Goal: Complete application form: Complete application form

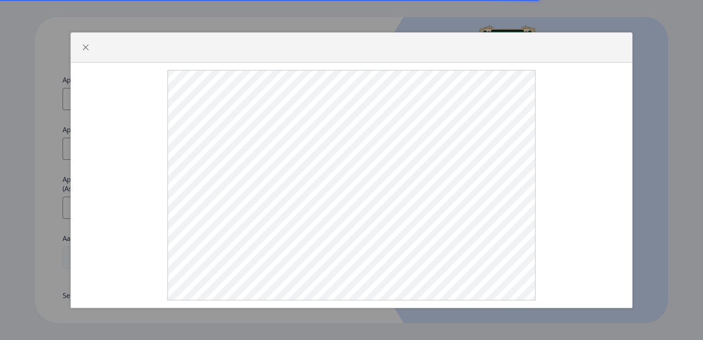
select select
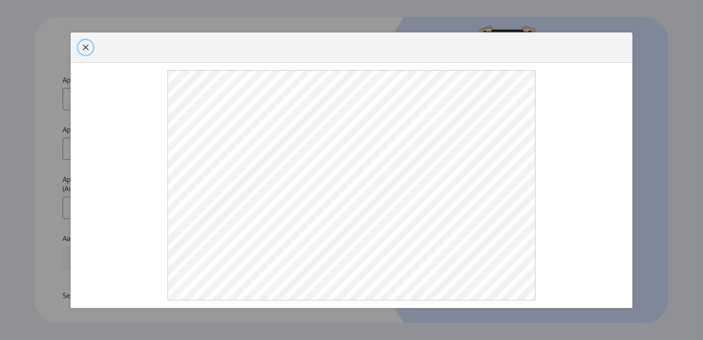
click at [83, 48] on span "button" at bounding box center [85, 47] width 7 height 7
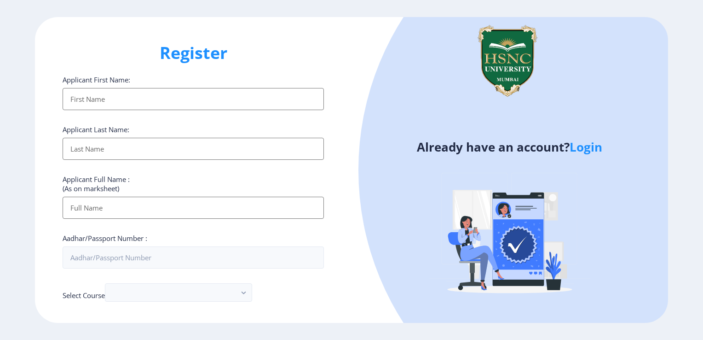
click at [97, 102] on input "Applicant First Name:" at bounding box center [193, 99] width 261 height 22
type input "[DEMOGRAPHIC_DATA]"
type input "[PERSON_NAME]"
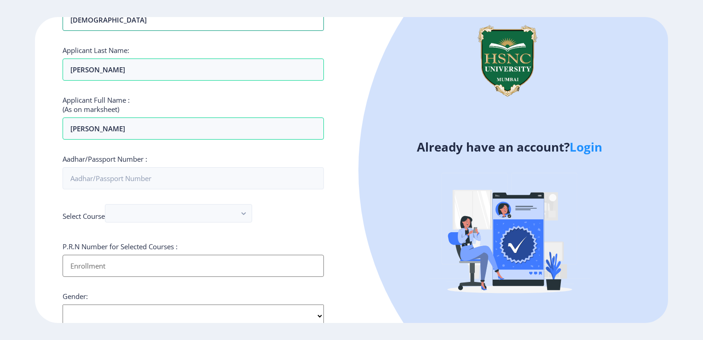
scroll to position [79, 0]
click at [116, 181] on input "Aadhar/Passport Number :" at bounding box center [193, 179] width 261 height 22
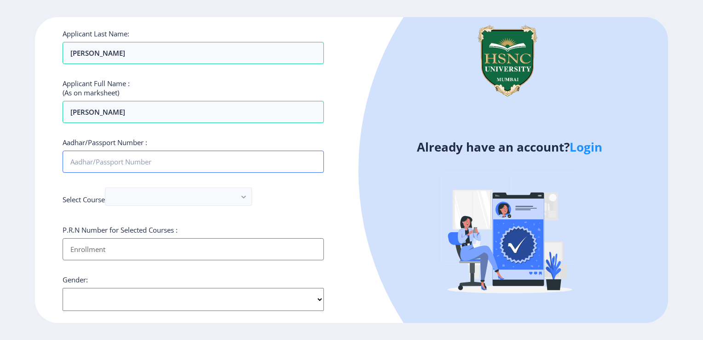
scroll to position [114, 0]
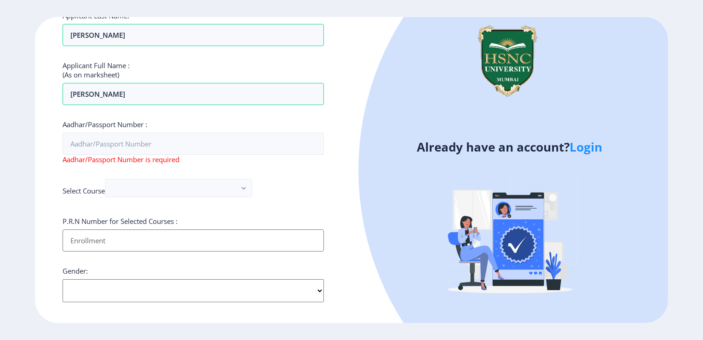
click at [138, 229] on input "Applicant First Name:" at bounding box center [193, 240] width 261 height 22
click at [93, 236] on input "Applicant First Name:" at bounding box center [193, 240] width 261 height 22
type input "2022230210120082"
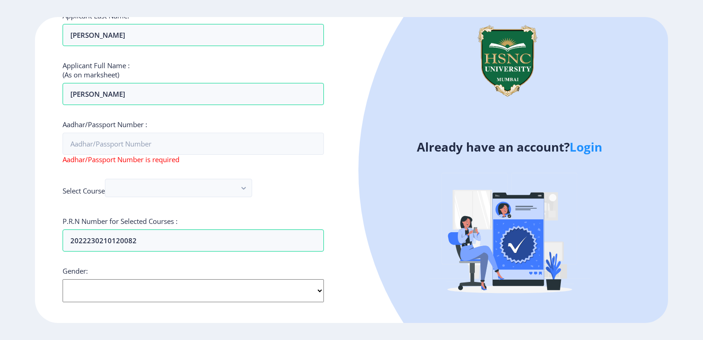
click at [102, 291] on select "Select Gender [DEMOGRAPHIC_DATA] [DEMOGRAPHIC_DATA] Other" at bounding box center [193, 290] width 261 height 23
select select "[DEMOGRAPHIC_DATA]"
click at [63, 279] on select "Select Gender [DEMOGRAPHIC_DATA] [DEMOGRAPHIC_DATA] Other" at bounding box center [193, 290] width 261 height 23
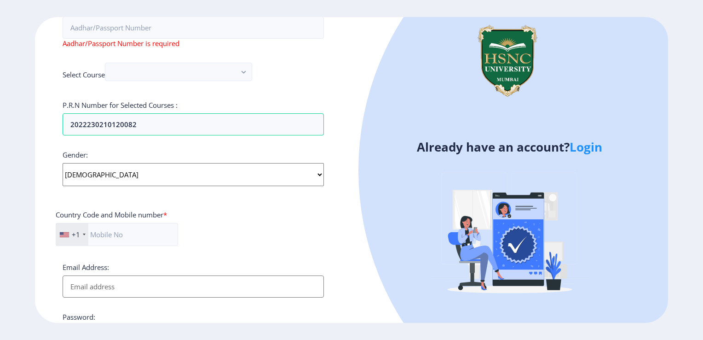
scroll to position [231, 0]
click at [75, 232] on div "+1" at bounding box center [76, 232] width 8 height 9
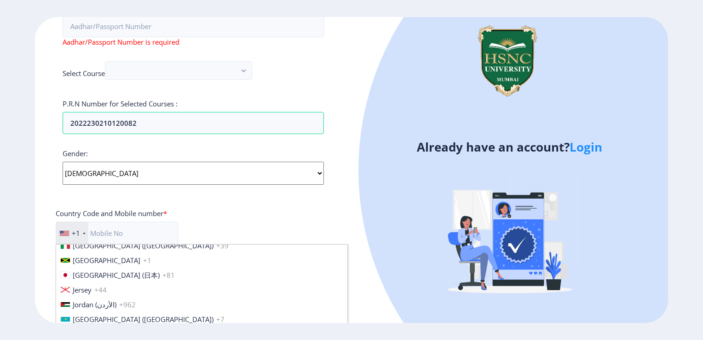
scroll to position [1439, 0]
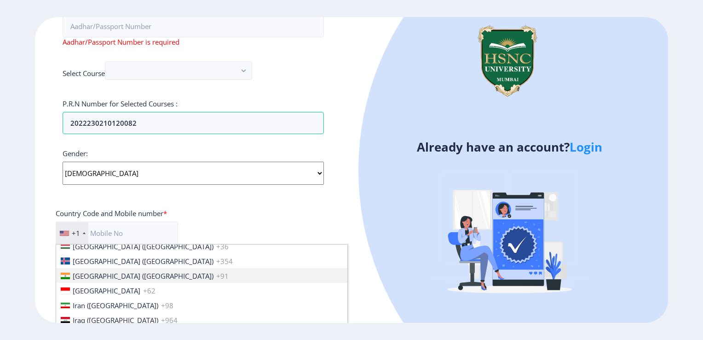
click at [90, 273] on span "[GEOGRAPHIC_DATA] ([GEOGRAPHIC_DATA])" at bounding box center [143, 275] width 141 height 9
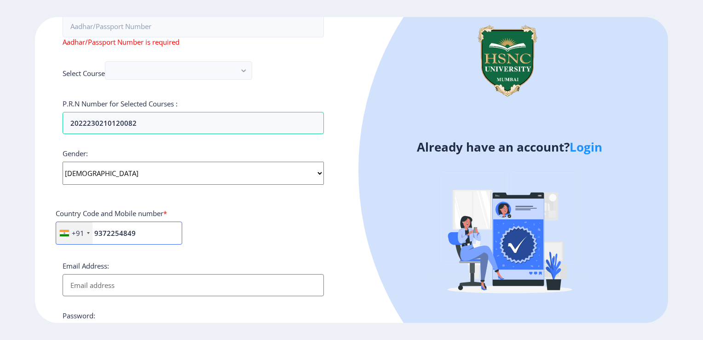
type input "9372254849"
click at [133, 278] on input "Email Address:" at bounding box center [193, 285] width 261 height 22
type input "[EMAIL_ADDRESS][DOMAIN_NAME]"
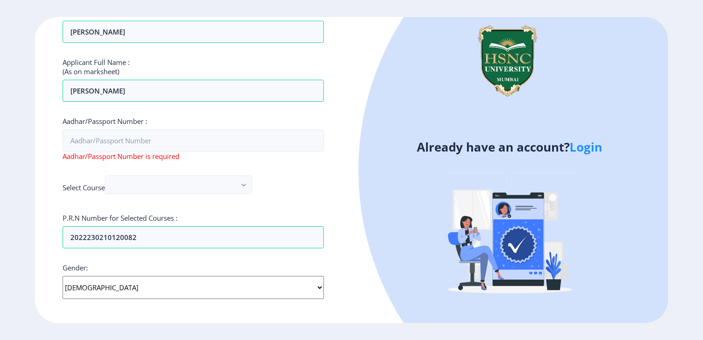
scroll to position [0, 0]
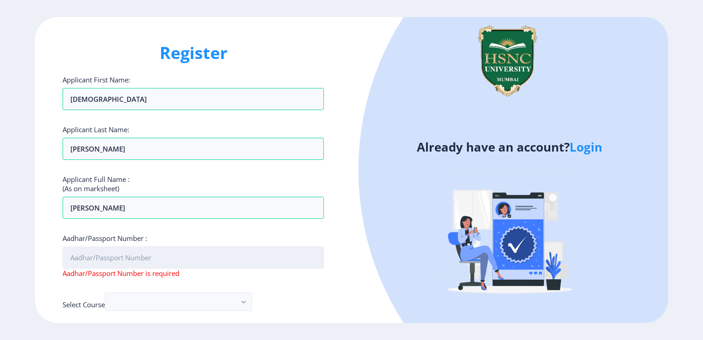
click at [103, 263] on input "Aadhar/Passport Number :" at bounding box center [193, 257] width 261 height 22
type input "1"
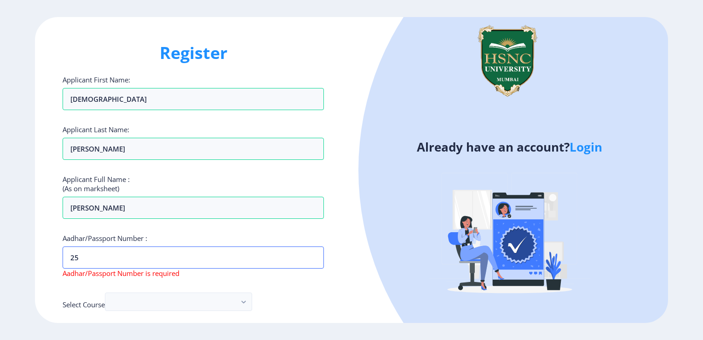
type input "2"
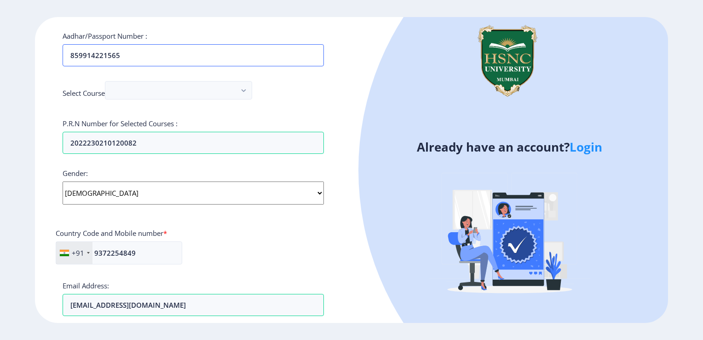
scroll to position [207, 0]
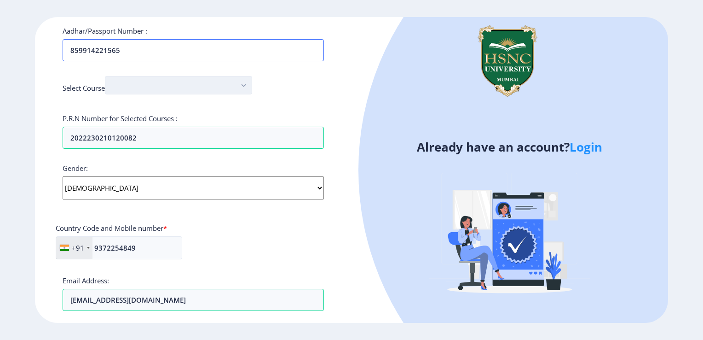
type input "859914221565"
click at [179, 89] on button "button" at bounding box center [178, 85] width 147 height 18
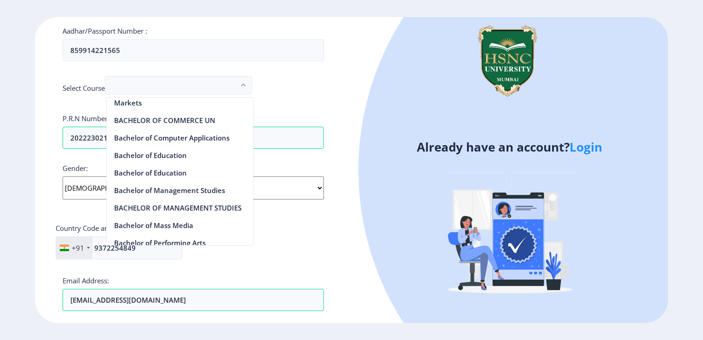
scroll to position [455, 0]
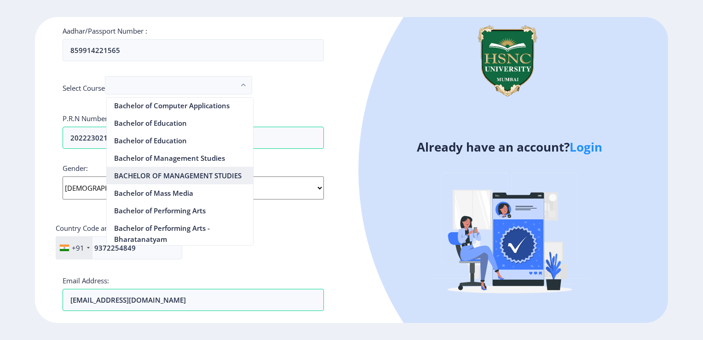
click at [188, 182] on nb-option "BACHELOR OF MANAGEMENT STUDIES" at bounding box center [180, 175] width 146 height 17
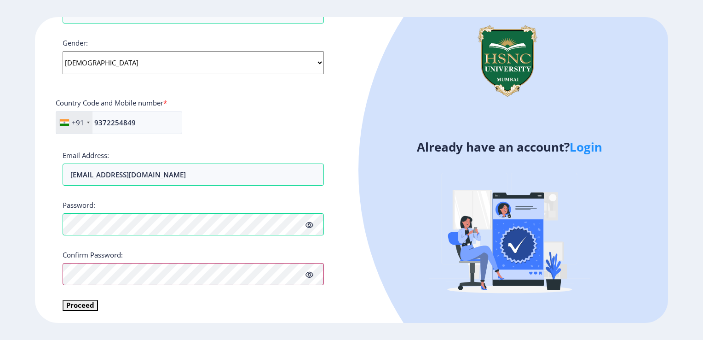
scroll to position [331, 0]
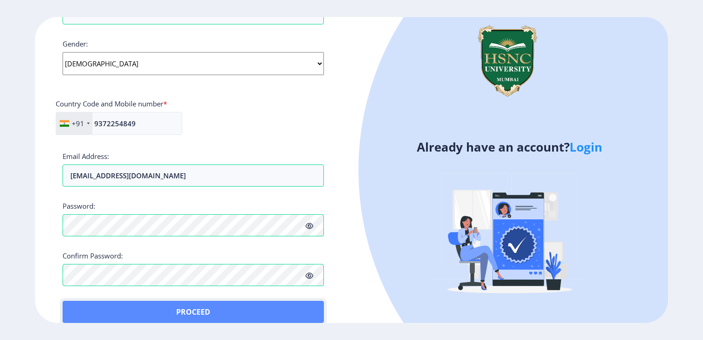
click at [87, 301] on button "Proceed" at bounding box center [193, 312] width 261 height 22
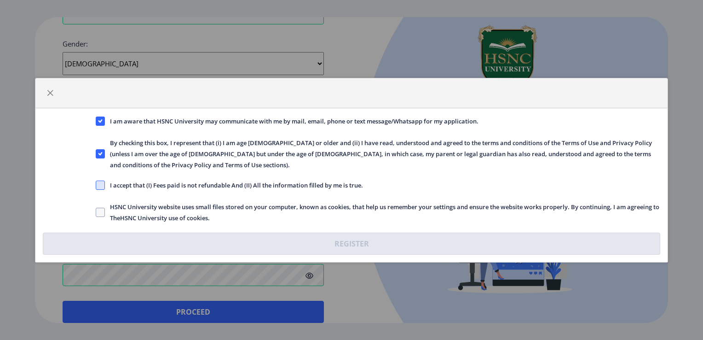
click at [104, 186] on span at bounding box center [100, 184] width 9 height 9
click at [96, 185] on input "I accept that (I) Fees paid is not refundable And (II) All the information fill…" at bounding box center [96, 185] width 0 height 0
checkbox input "true"
click at [99, 211] on span at bounding box center [100, 212] width 9 height 9
click at [96, 212] on input "HSNC University website uses small files stored on your computer, known as cook…" at bounding box center [96, 212] width 0 height 0
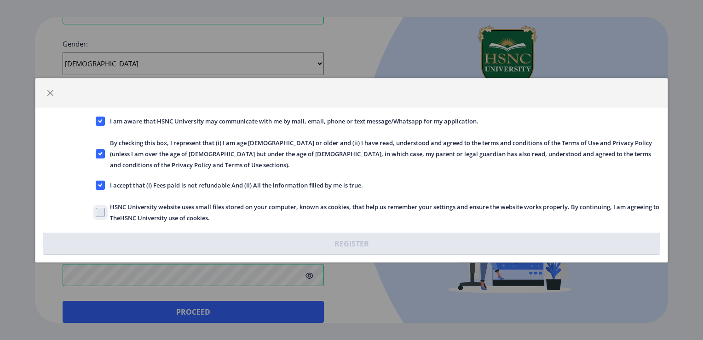
checkbox input "true"
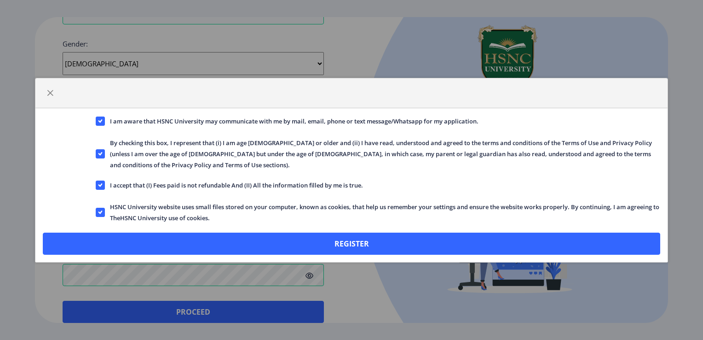
click at [119, 230] on div "I am aware that HSNC University may communicate with me by mail, email, phone o…" at bounding box center [351, 185] width 632 height 154
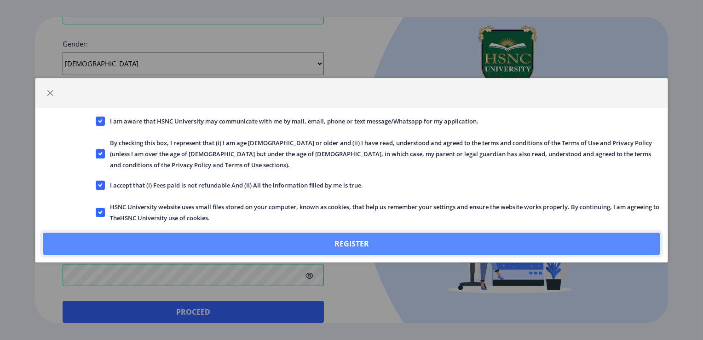
click at [140, 245] on button "Register" at bounding box center [351, 243] width 617 height 22
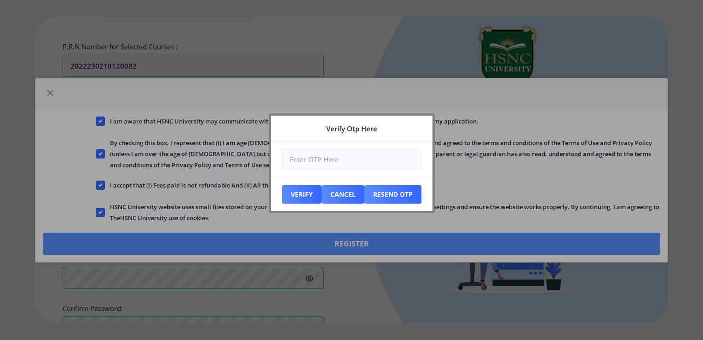
scroll to position [384, 0]
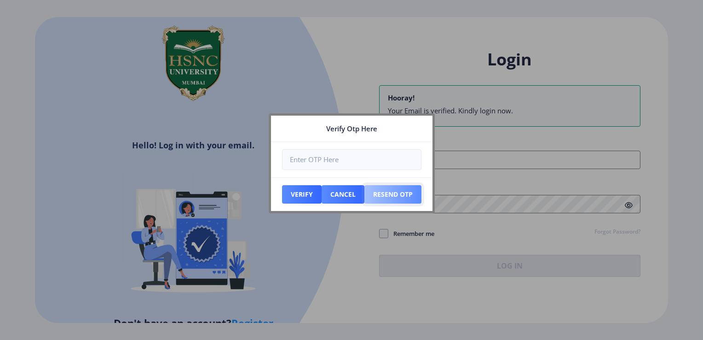
click at [322, 192] on button "Resend Otp" at bounding box center [302, 194] width 40 height 18
click at [466, 93] on div at bounding box center [351, 170] width 703 height 340
click at [521, 145] on div at bounding box center [351, 170] width 703 height 340
click at [322, 192] on button "Cancel" at bounding box center [302, 194] width 40 height 18
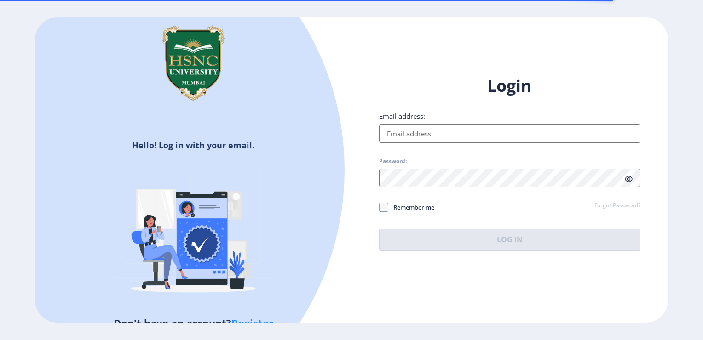
click at [422, 141] on input "Email address:" at bounding box center [509, 133] width 261 height 18
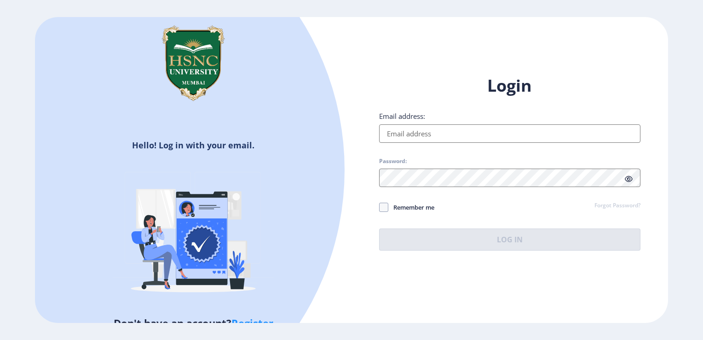
type input "[EMAIL_ADDRESS][DOMAIN_NAME]"
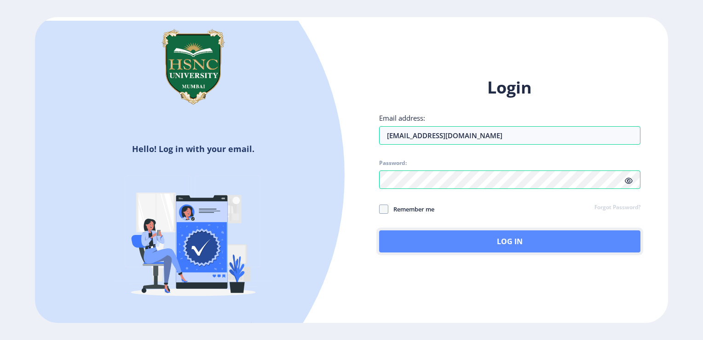
click at [452, 233] on button "Log In" at bounding box center [509, 241] width 261 height 22
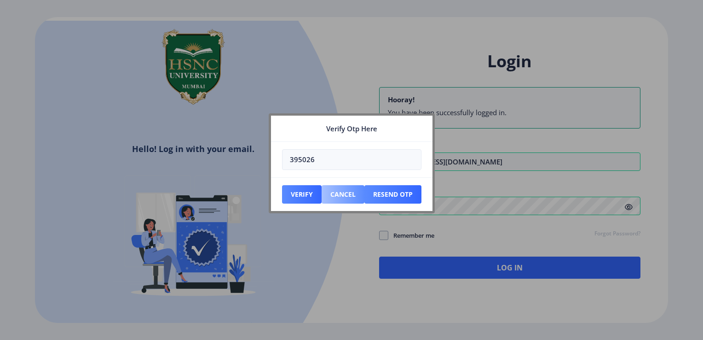
type input "395026"
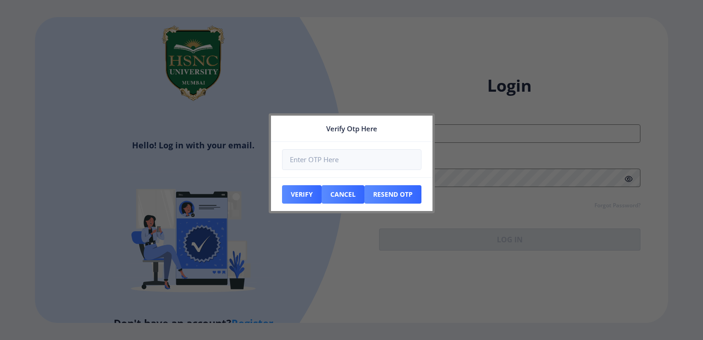
click at [585, 146] on div at bounding box center [351, 170] width 703 height 340
click at [322, 191] on button "Cancel" at bounding box center [302, 194] width 40 height 18
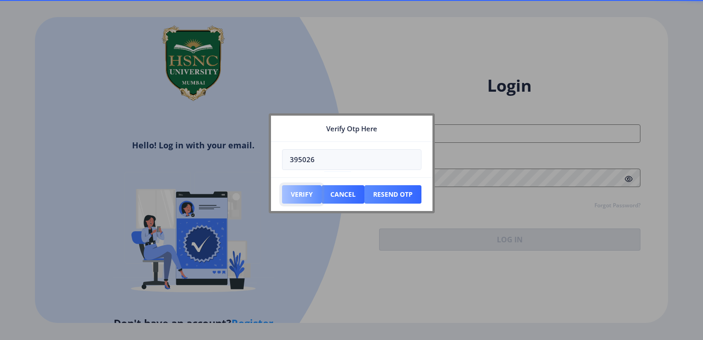
click at [306, 198] on button "Verify" at bounding box center [302, 194] width 40 height 18
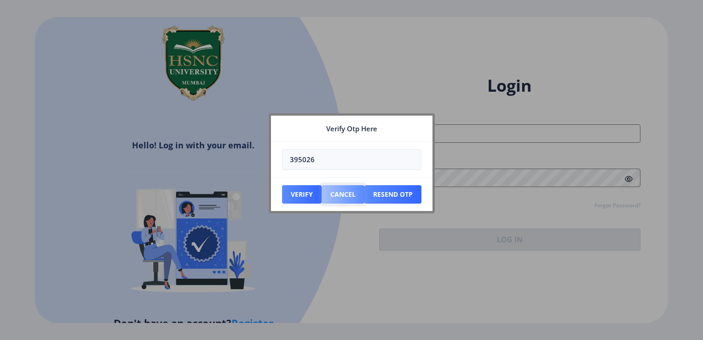
click at [322, 187] on button "Cancel" at bounding box center [302, 194] width 40 height 18
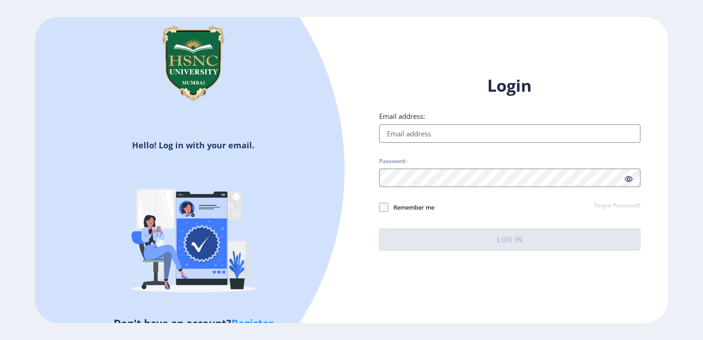
click at [400, 139] on input "Email address:" at bounding box center [509, 133] width 261 height 18
type input "[EMAIL_ADDRESS][DOMAIN_NAME]"
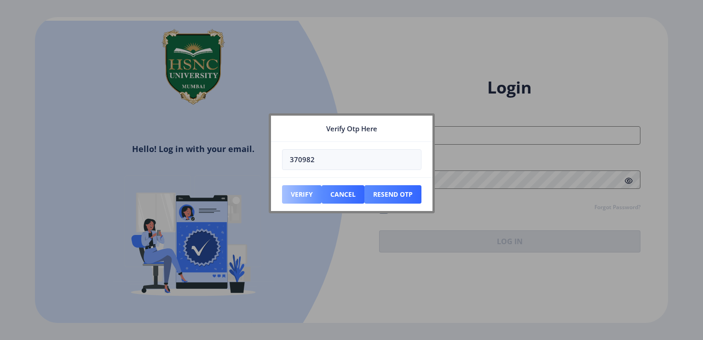
type input "370982"
click at [304, 188] on button "Verify" at bounding box center [302, 194] width 40 height 18
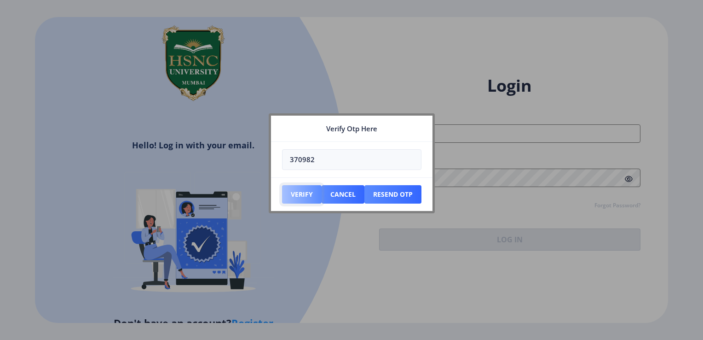
click at [293, 197] on button "Verify" at bounding box center [302, 194] width 40 height 18
click at [322, 190] on button "Cancel" at bounding box center [302, 194] width 40 height 18
